Goal: Share content

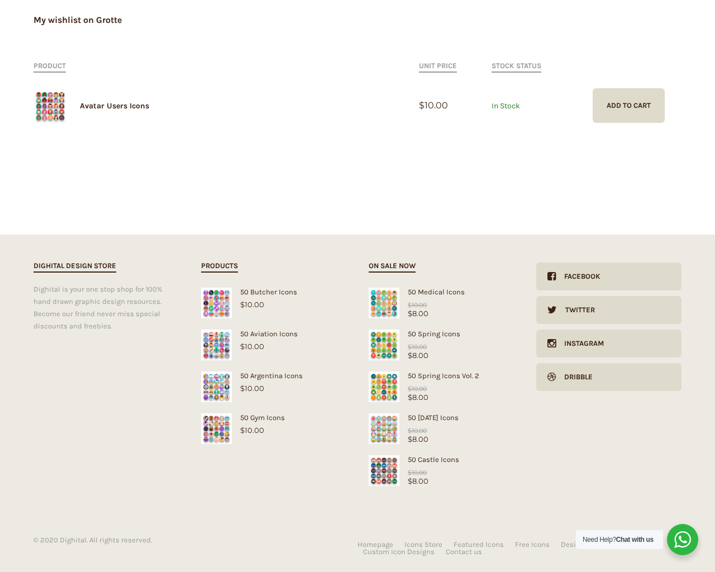
scroll to position [185, 0]
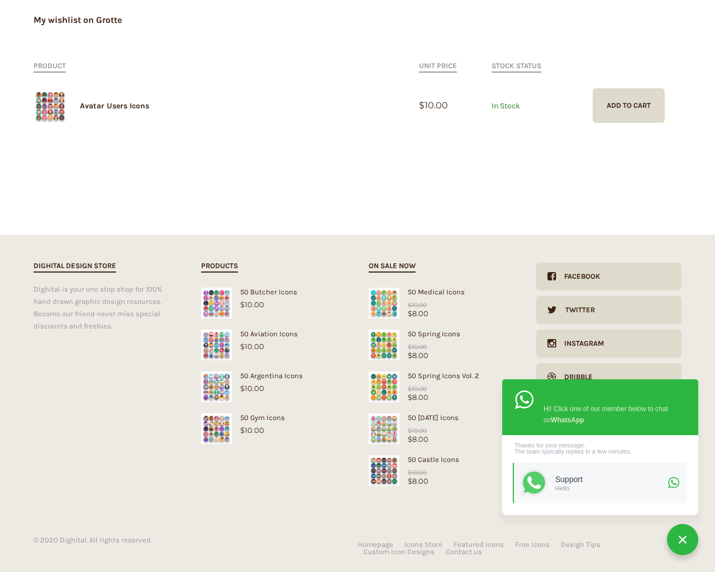
type input "1"
type input "20"
checkbox input "false"
type input "KfnqDuxw"
checkbox input "false"
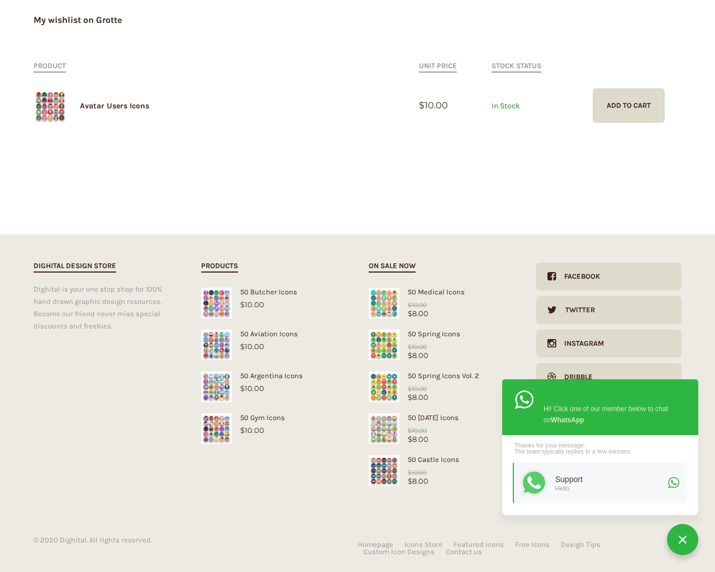
type input "[EMAIL_ADDRESS][DOMAIN_NAME]"
checkbox input "false"
select select "dark"
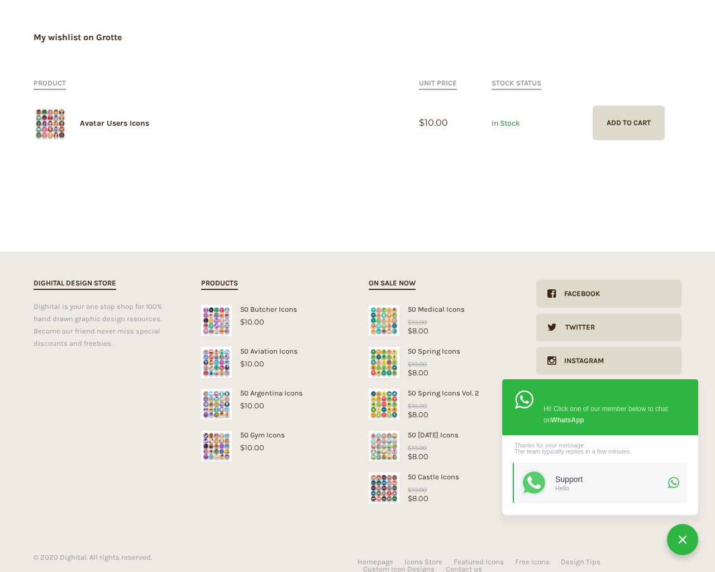
scroll to position [0, 0]
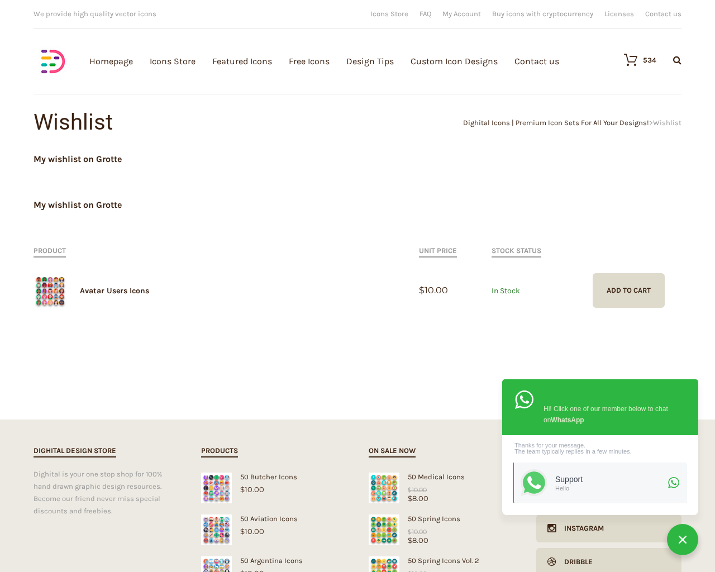
click at [330, 304] on input "Hide Price" at bounding box center [333, 307] width 7 height 7
checkbox input "true"
click at [330, 491] on input "Send me a copy of this e-mail" at bounding box center [333, 494] width 7 height 7
checkbox input "true"
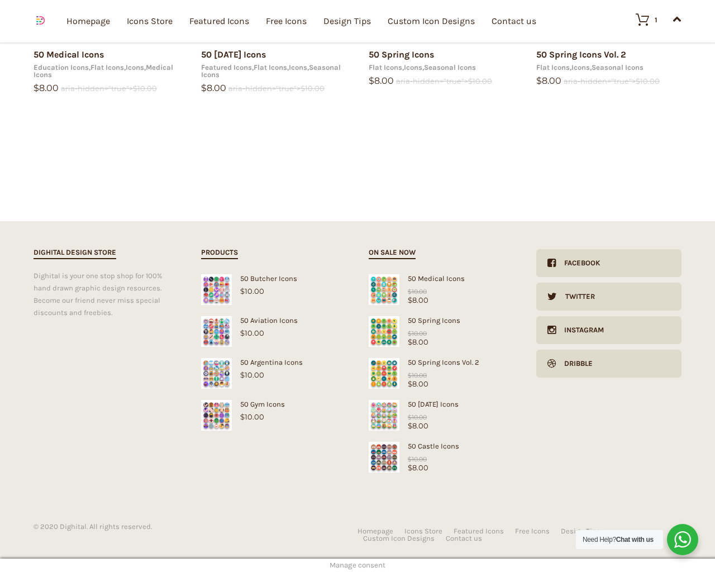
scroll to position [1823, 0]
type input "1"
type input "20"
checkbox input "false"
type input "KfnqDuxw"
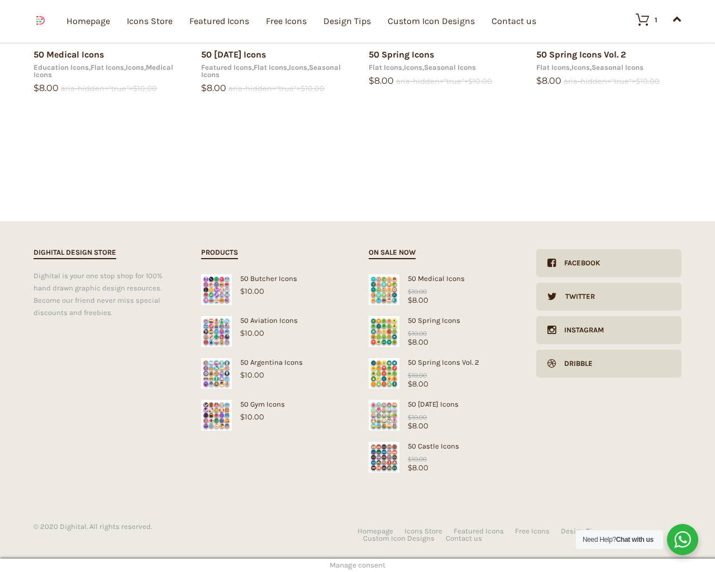
type input "[EMAIL_ADDRESS][DOMAIN_NAME]"
checkbox input "false"
select select "dark"
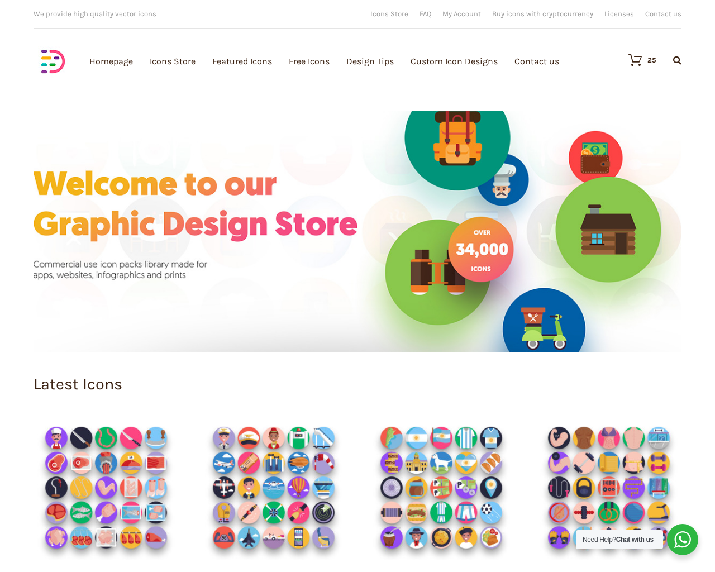
click at [330, 304] on input "Hide Price" at bounding box center [333, 307] width 7 height 7
checkbox input "true"
click at [330, 491] on input "Send me a copy of this e-mail" at bounding box center [333, 494] width 7 height 7
checkbox input "true"
